Goal: Transaction & Acquisition: Purchase product/service

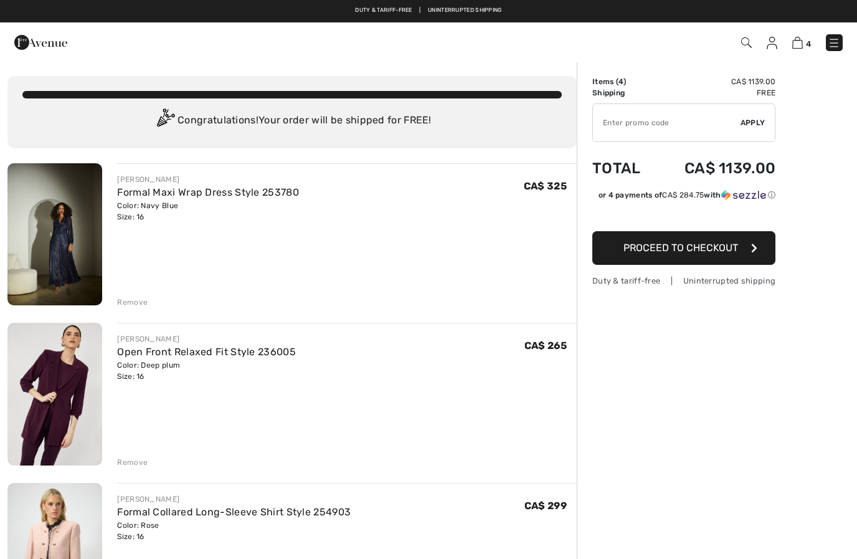
click at [129, 293] on div "JOSEPH RIBKOFF Formal Maxi Wrap Dress Style 253780 Color: Navy Blue Size: 16 Fi…" at bounding box center [347, 235] width 460 height 144
click at [116, 300] on div "JOSEPH RIBKOFF Formal Maxi Wrap Dress Style 253780 Color: Navy Blue Size: 16 Fi…" at bounding box center [339, 235] width 475 height 144
click at [128, 306] on div "Remove" at bounding box center [132, 301] width 31 height 11
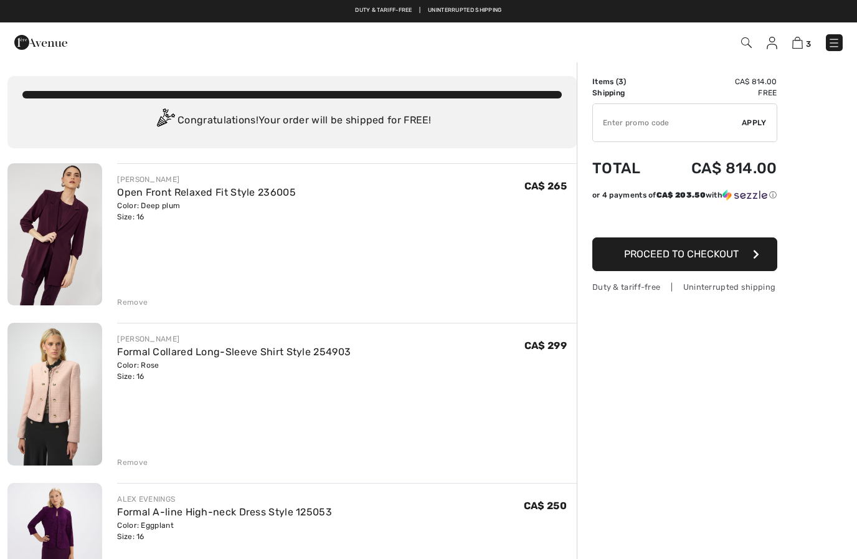
click at [49, 253] on img at bounding box center [54, 234] width 95 height 142
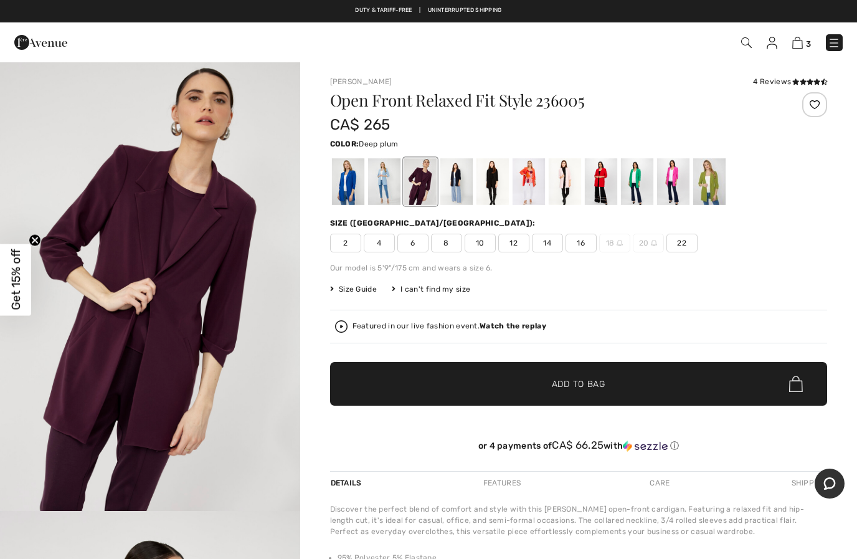
click at [354, 239] on span "2" at bounding box center [345, 243] width 31 height 19
click at [458, 185] on div at bounding box center [456, 181] width 32 height 47
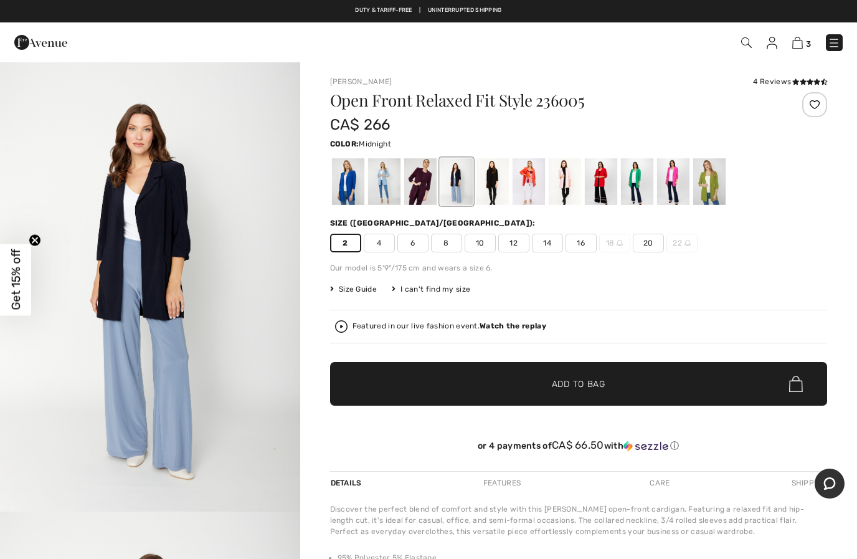
click at [586, 247] on span "16" at bounding box center [580, 243] width 31 height 19
click at [714, 186] on div at bounding box center [708, 181] width 32 height 47
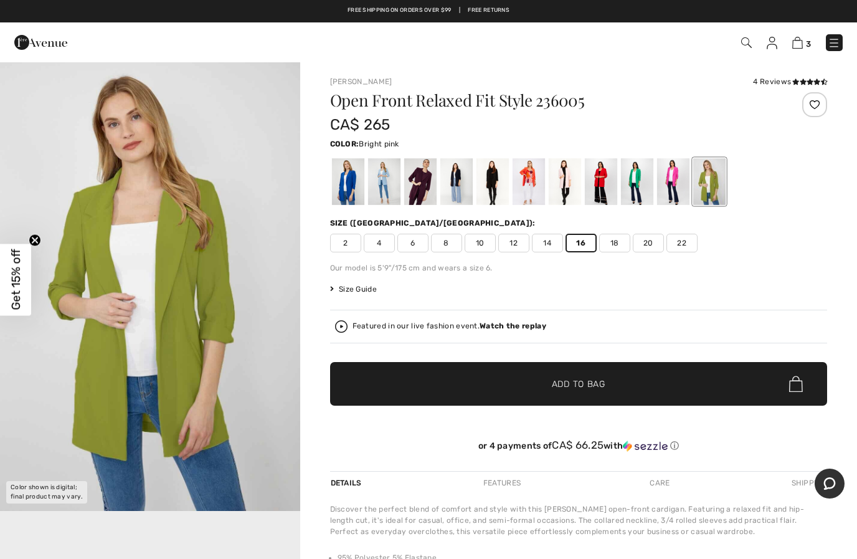
click at [673, 189] on div at bounding box center [672, 181] width 32 height 47
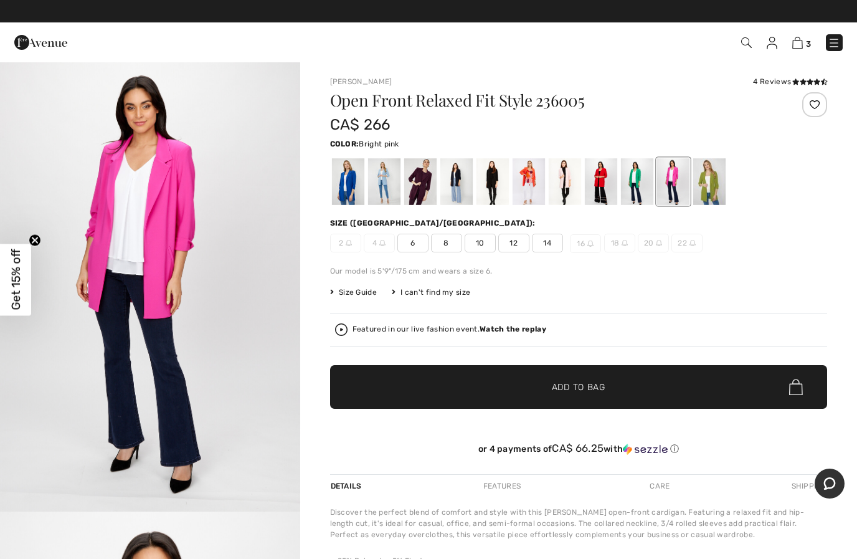
click at [639, 188] on div at bounding box center [636, 181] width 32 height 47
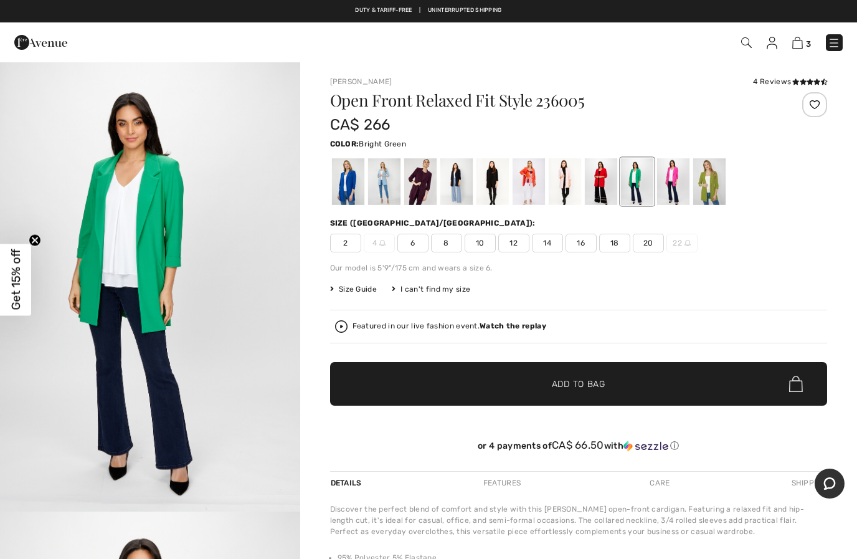
click at [600, 176] on div at bounding box center [600, 181] width 32 height 47
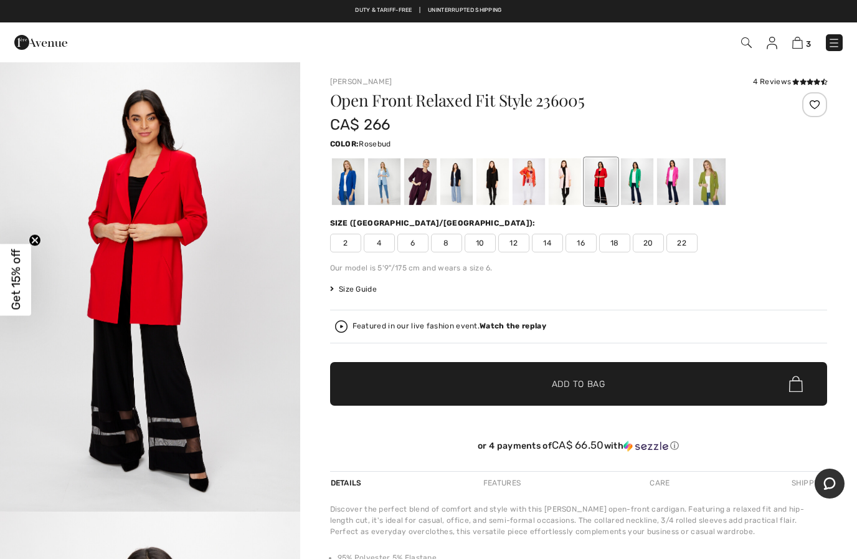
click at [565, 185] on div at bounding box center [564, 181] width 32 height 47
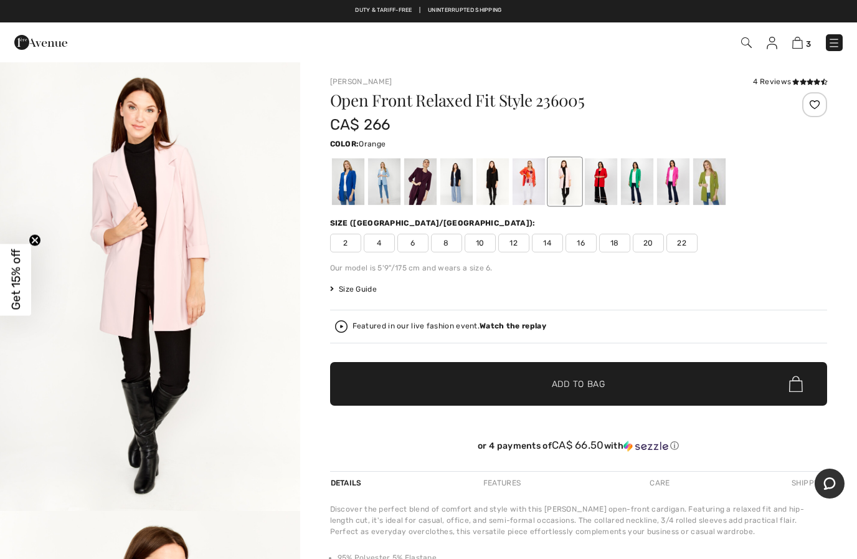
click at [533, 196] on div at bounding box center [528, 181] width 32 height 47
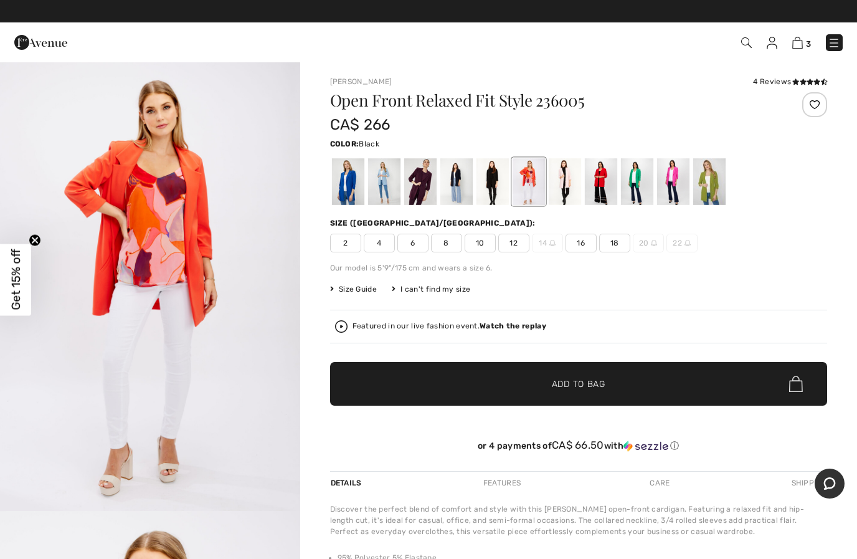
click at [498, 187] on div at bounding box center [492, 181] width 32 height 47
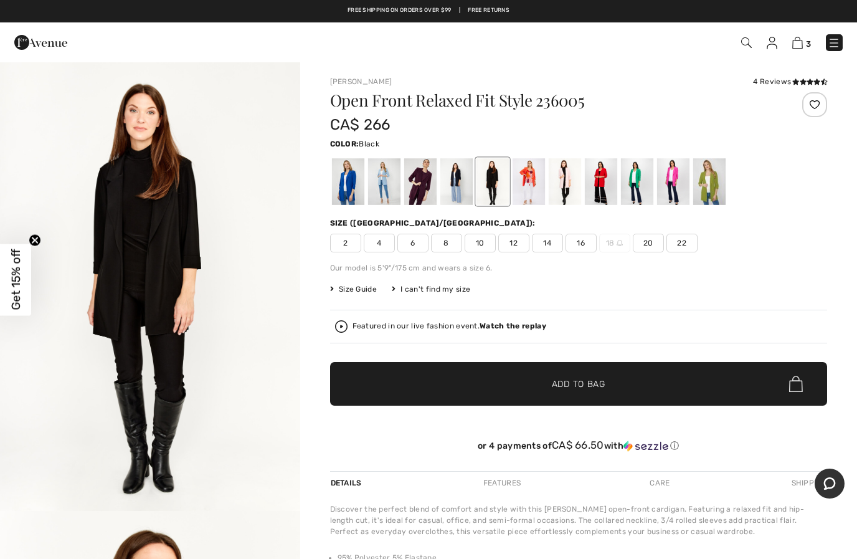
click at [458, 192] on div at bounding box center [456, 181] width 32 height 47
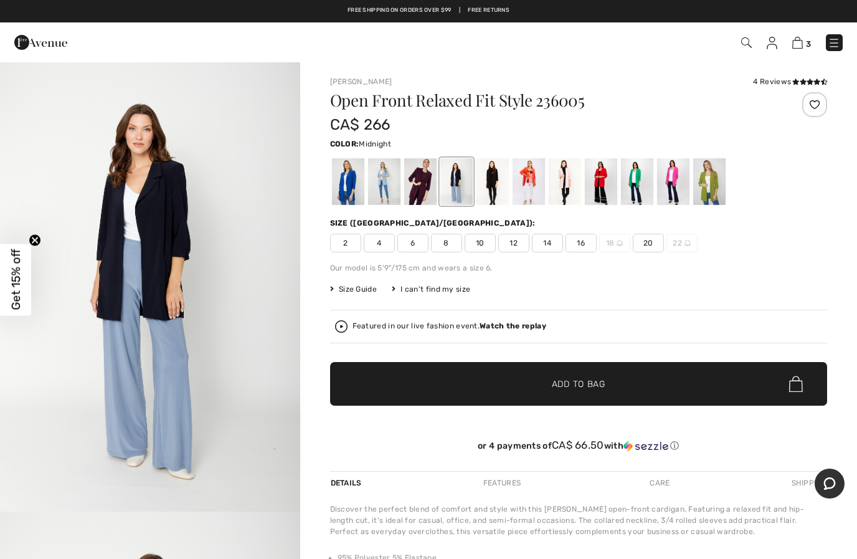
click at [390, 191] on div at bounding box center [383, 181] width 32 height 47
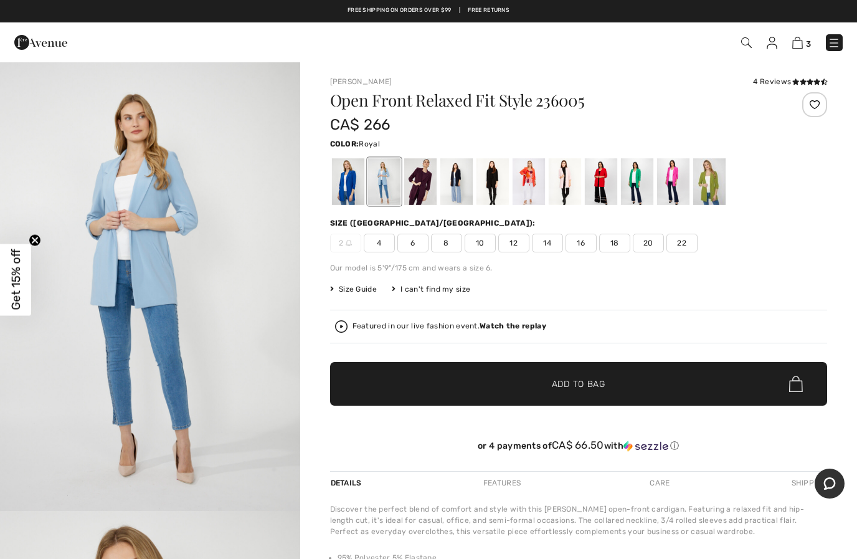
click at [345, 190] on div at bounding box center [347, 181] width 32 height 47
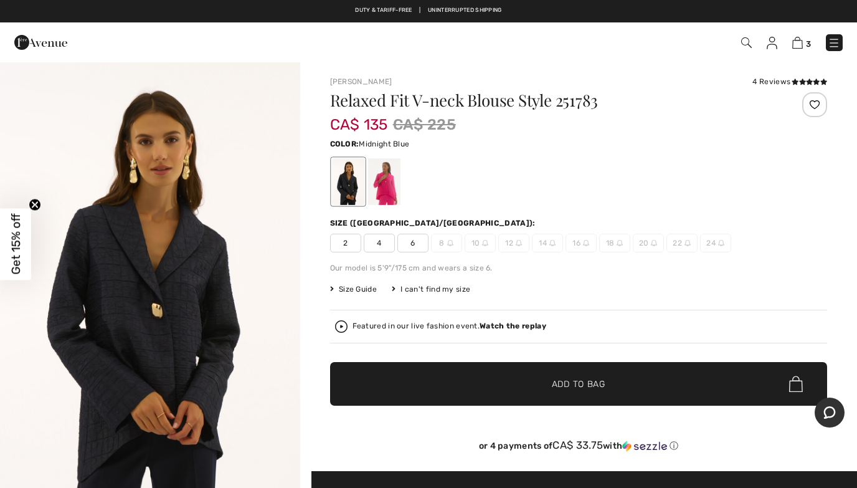
click at [389, 182] on div at bounding box center [383, 181] width 32 height 47
